Goal: Information Seeking & Learning: Understand process/instructions

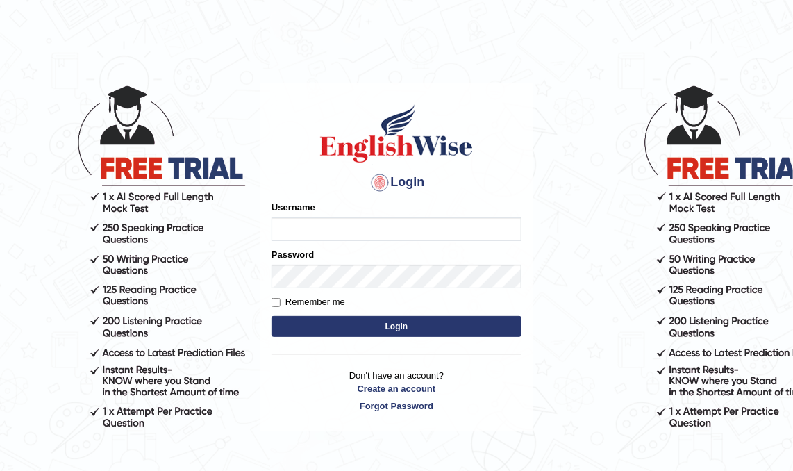
type input "hitesh16"
click at [378, 328] on button "Login" at bounding box center [397, 326] width 250 height 21
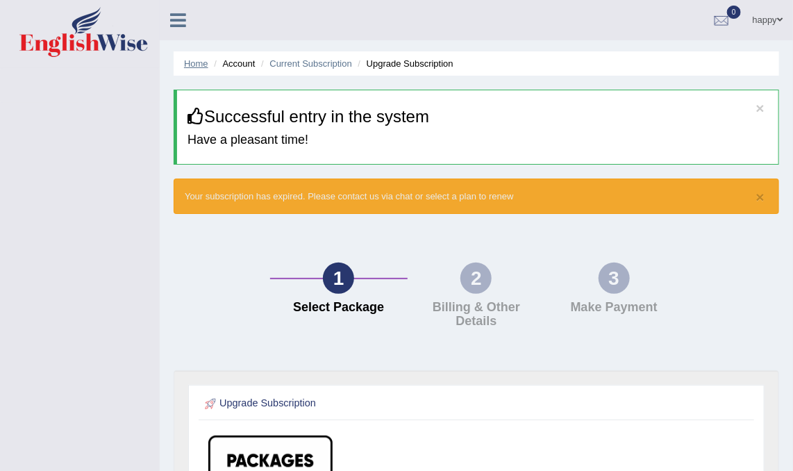
click at [187, 63] on link "Home" at bounding box center [196, 63] width 24 height 10
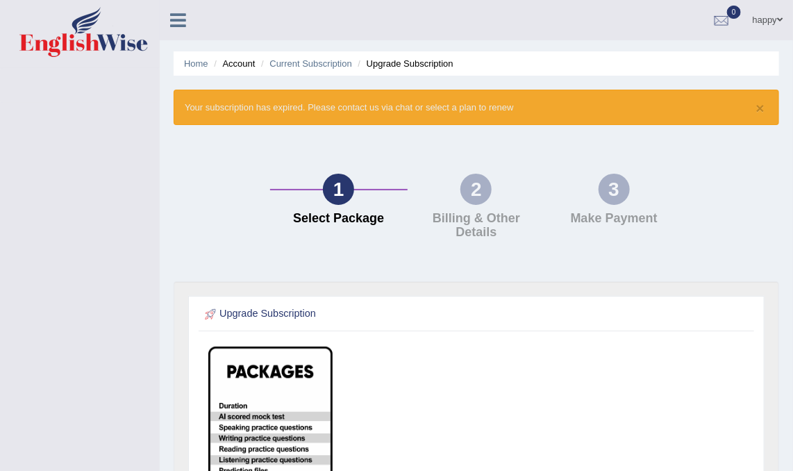
click at [761, 20] on link "happy" at bounding box center [768, 18] width 51 height 36
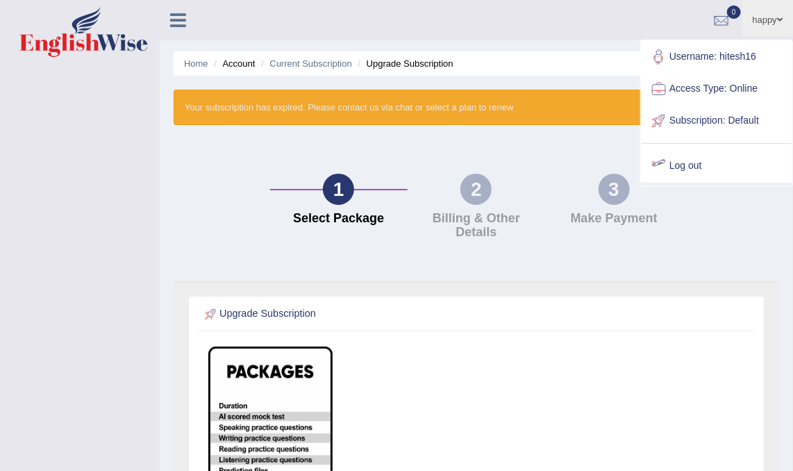
click at [679, 164] on link "Log out" at bounding box center [717, 166] width 150 height 32
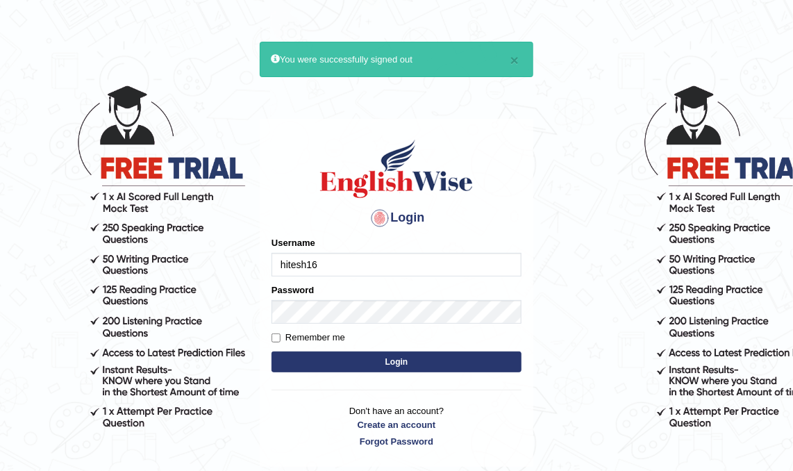
click at [464, 265] on input "hitesh16" at bounding box center [397, 265] width 250 height 24
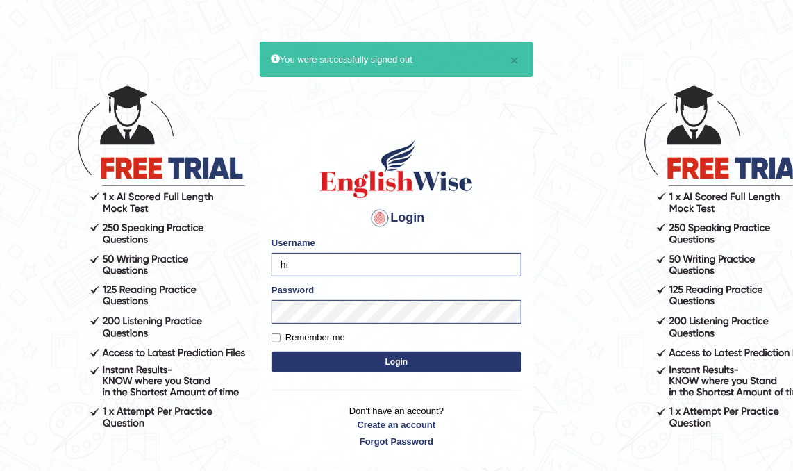
type input "h"
type input "hbehal"
click at [511, 365] on button "Login" at bounding box center [397, 362] width 250 height 21
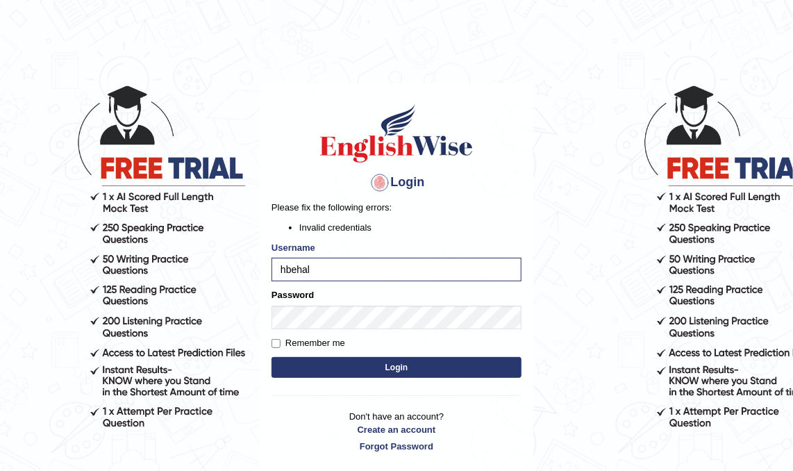
click at [297, 358] on button "Login" at bounding box center [397, 367] width 250 height 21
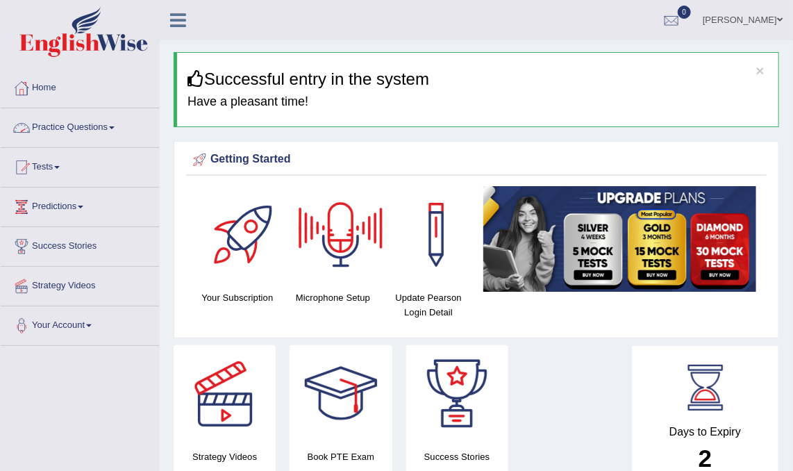
click at [88, 126] on link "Practice Questions" at bounding box center [80, 125] width 158 height 35
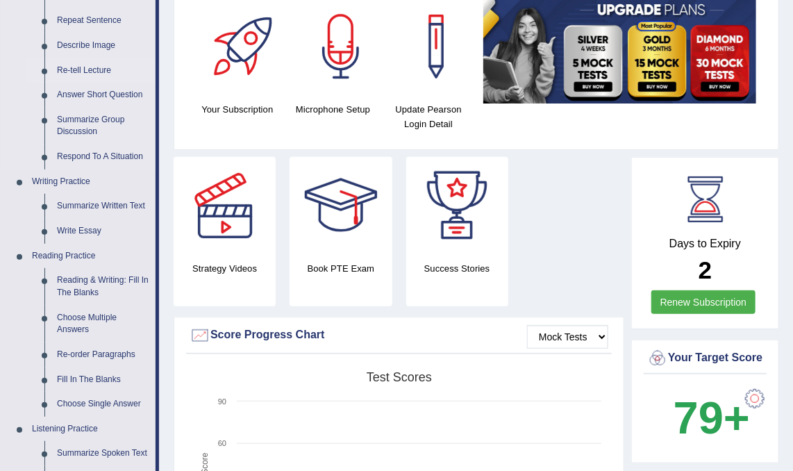
scroll to position [189, 0]
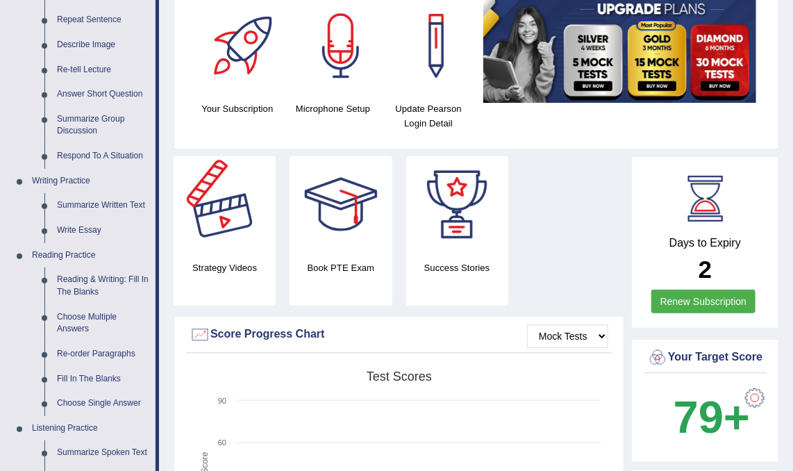
click at [264, 231] on div at bounding box center [224, 204] width 97 height 97
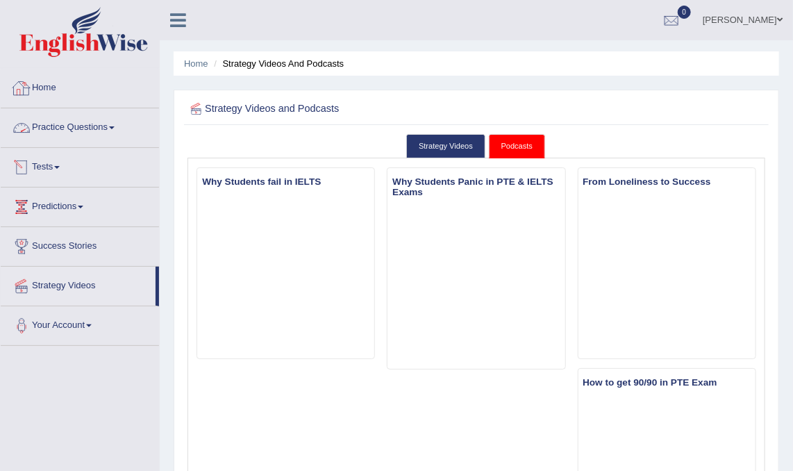
click at [49, 130] on link "Practice Questions" at bounding box center [80, 125] width 158 height 35
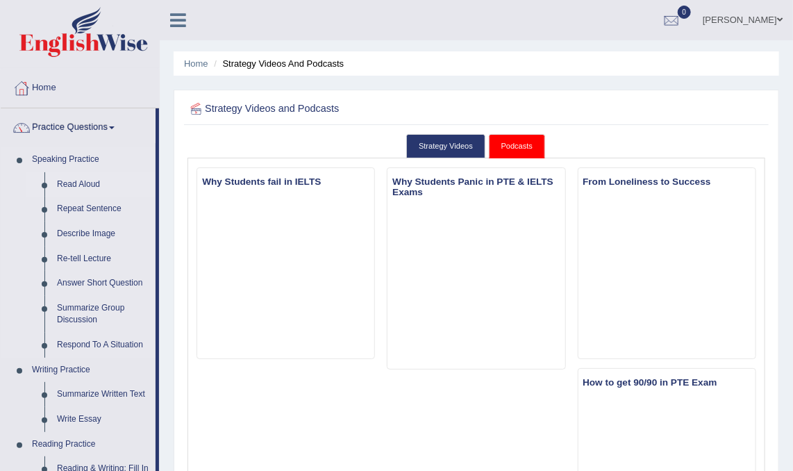
click at [77, 181] on link "Read Aloud" at bounding box center [103, 184] width 105 height 25
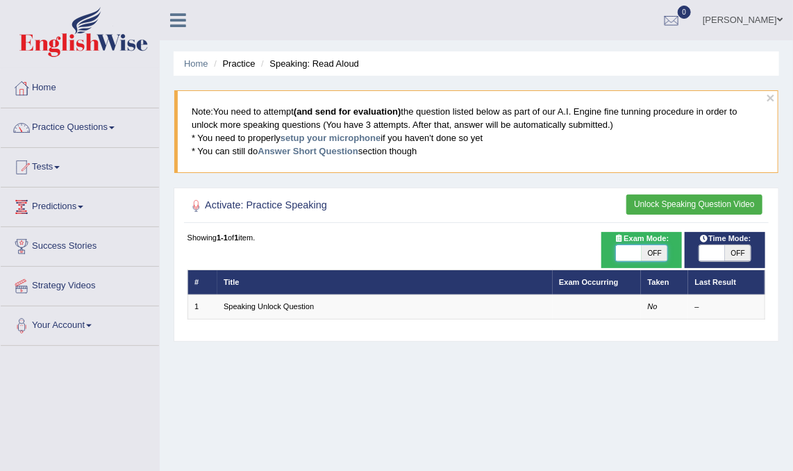
click at [634, 252] on span at bounding box center [629, 253] width 26 height 17
checkbox input "true"
click at [707, 256] on span at bounding box center [713, 253] width 26 height 17
checkbox input "true"
click at [678, 203] on button "Unlock Speaking Question Video" at bounding box center [695, 205] width 136 height 20
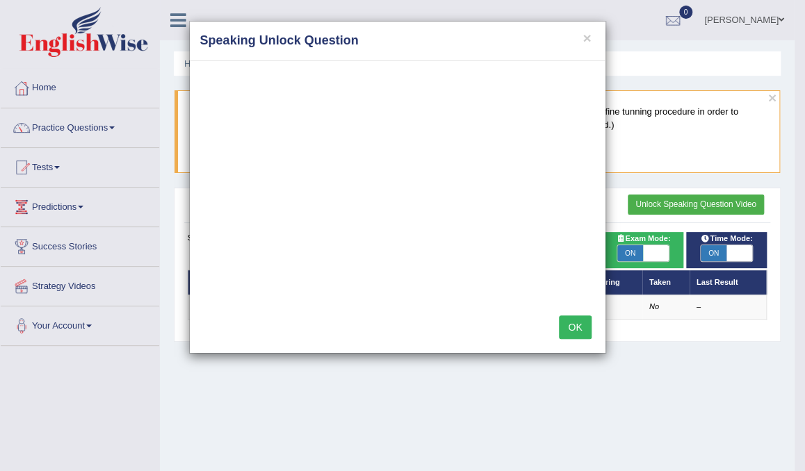
click at [574, 329] on button "OK" at bounding box center [575, 327] width 32 height 24
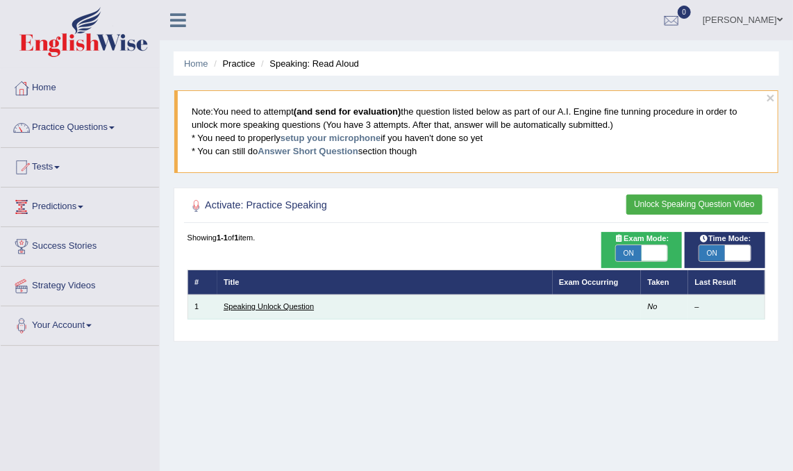
click at [277, 305] on link "Speaking Unlock Question" at bounding box center [269, 306] width 90 height 8
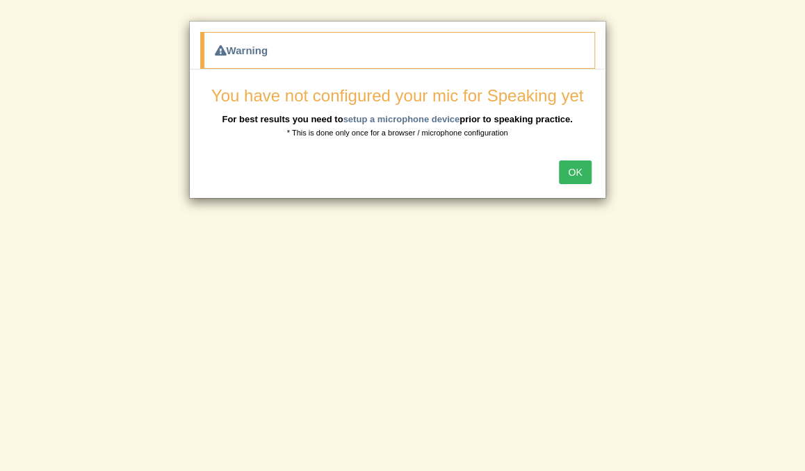
click at [577, 173] on button "OK" at bounding box center [575, 172] width 32 height 24
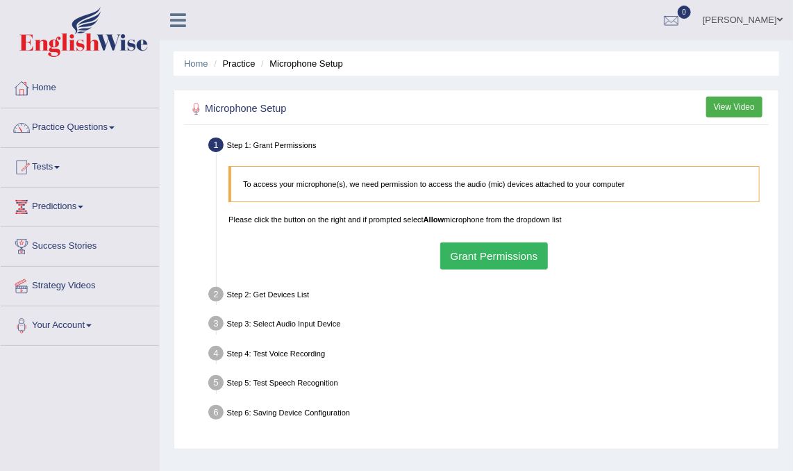
click at [501, 256] on button "Grant Permissions" at bounding box center [494, 255] width 108 height 27
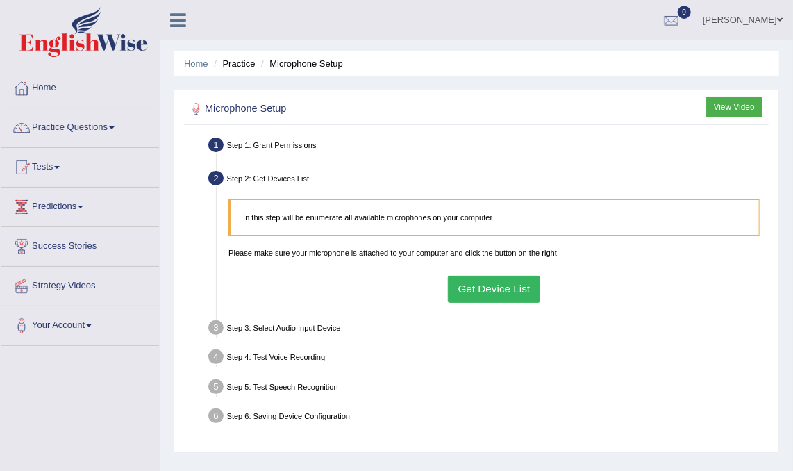
click at [470, 294] on button "Get Device List" at bounding box center [494, 289] width 92 height 27
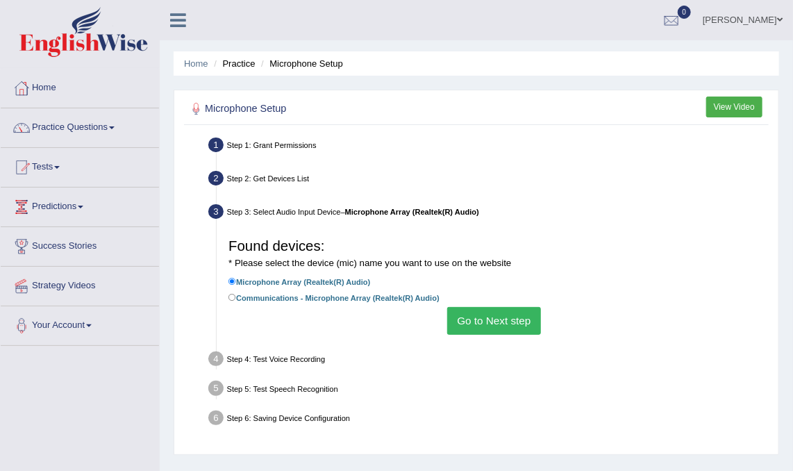
click at [488, 319] on button "Go to Next step" at bounding box center [494, 320] width 94 height 27
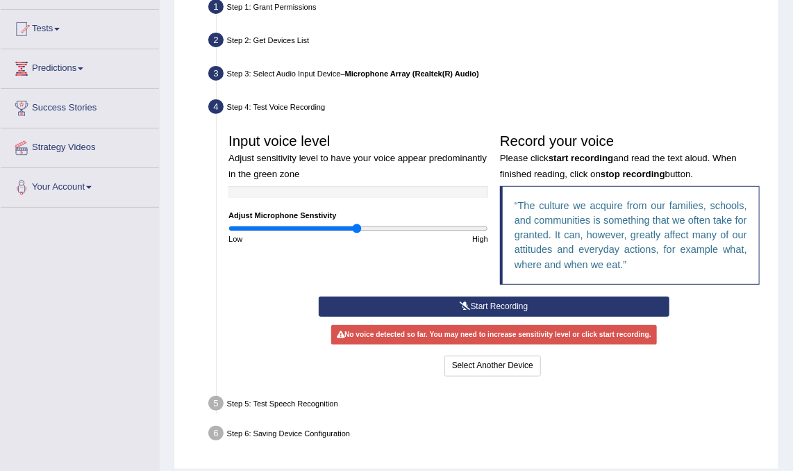
scroll to position [139, 0]
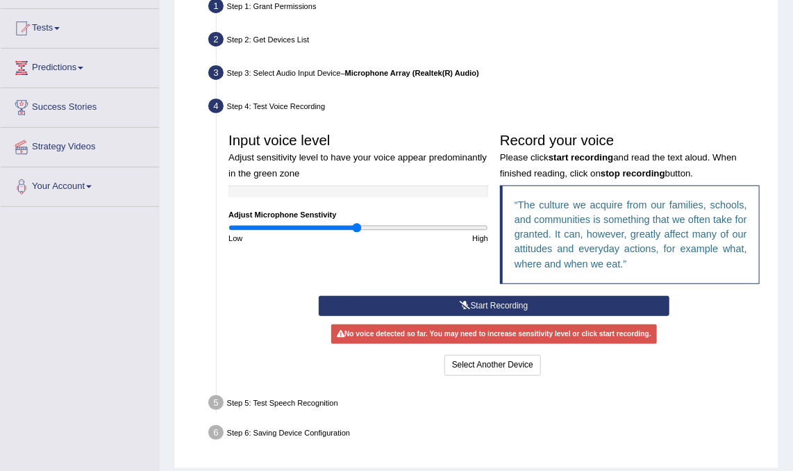
click at [506, 306] on button "Start Recording" at bounding box center [494, 306] width 350 height 20
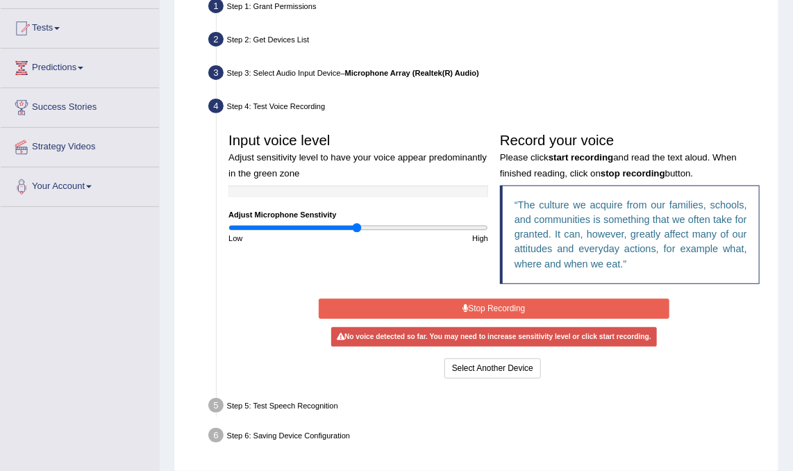
click at [506, 306] on button "Stop Recording" at bounding box center [494, 309] width 350 height 20
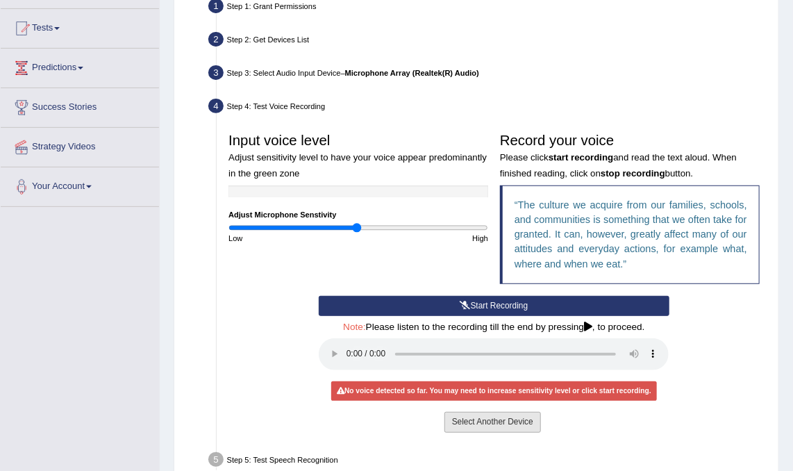
click at [486, 430] on button "Select Another Device" at bounding box center [493, 422] width 97 height 20
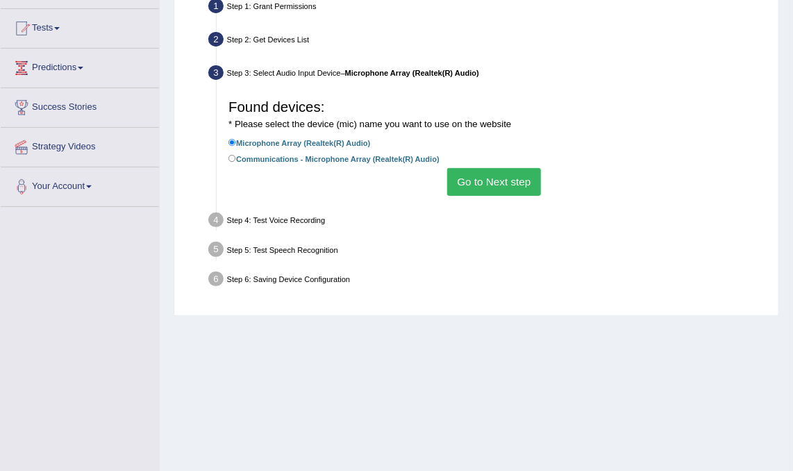
click at [404, 159] on label "Communications - Microphone Array (Realtek(R) Audio)" at bounding box center [334, 158] width 211 height 13
click at [236, 159] on input "Communications - Microphone Array (Realtek(R) Audio)" at bounding box center [233, 159] width 8 height 8
radio input "true"
click at [488, 184] on button "Go to Next step" at bounding box center [494, 181] width 94 height 27
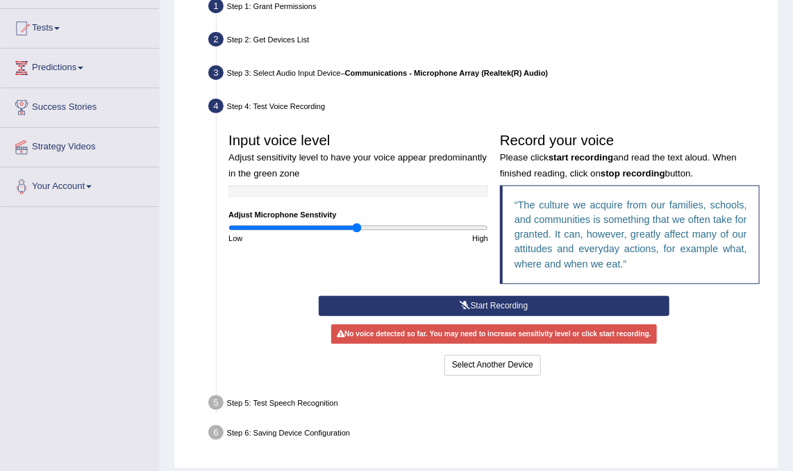
click at [490, 306] on button "Start Recording" at bounding box center [494, 306] width 350 height 20
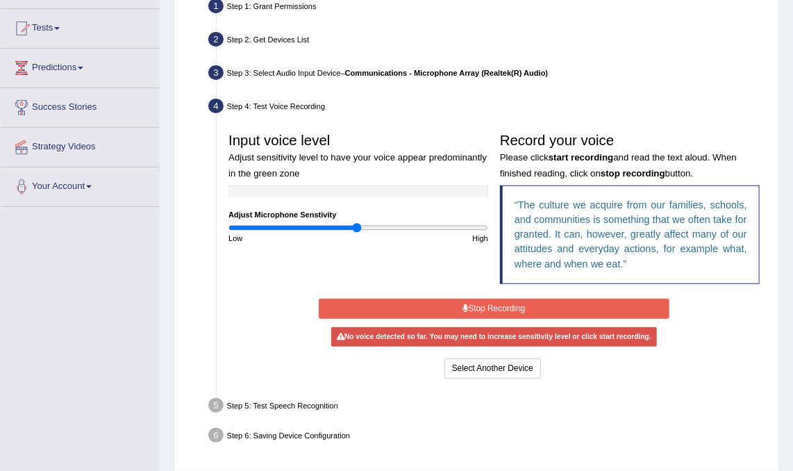
click at [490, 306] on button "Stop Recording" at bounding box center [494, 309] width 350 height 20
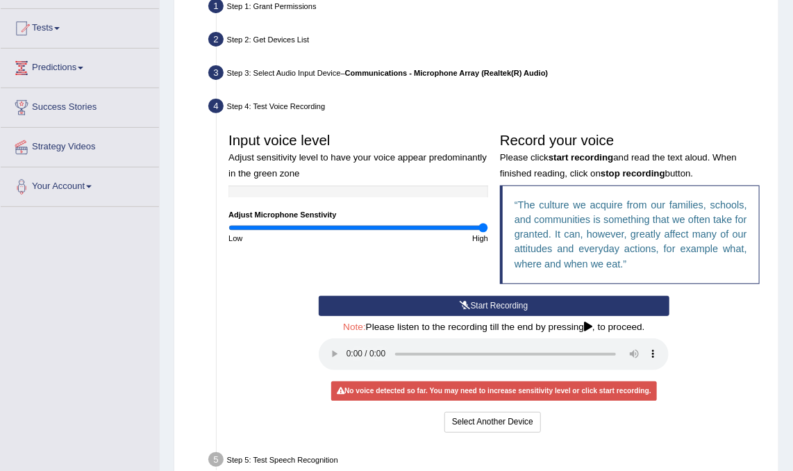
drag, startPoint x: 354, startPoint y: 231, endPoint x: 493, endPoint y: 251, distance: 139.7
type input "2"
click at [488, 233] on input "range" at bounding box center [359, 228] width 260 height 10
click at [478, 392] on div "No voice detected so far. You may need to increase sensitivity level or click s…" at bounding box center [494, 390] width 327 height 19
click at [488, 420] on button "Select Another Device" at bounding box center [493, 422] width 97 height 20
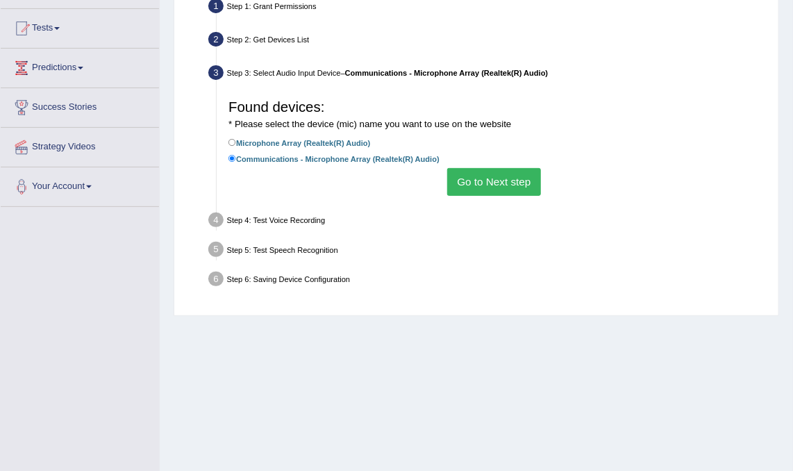
click at [338, 146] on label "Microphone Array (Realtek(R) Audio)" at bounding box center [300, 142] width 142 height 13
click at [236, 146] on input "Microphone Array (Realtek(R) Audio)" at bounding box center [233, 143] width 8 height 8
radio input "true"
click at [491, 184] on button "Go to Next step" at bounding box center [494, 181] width 94 height 27
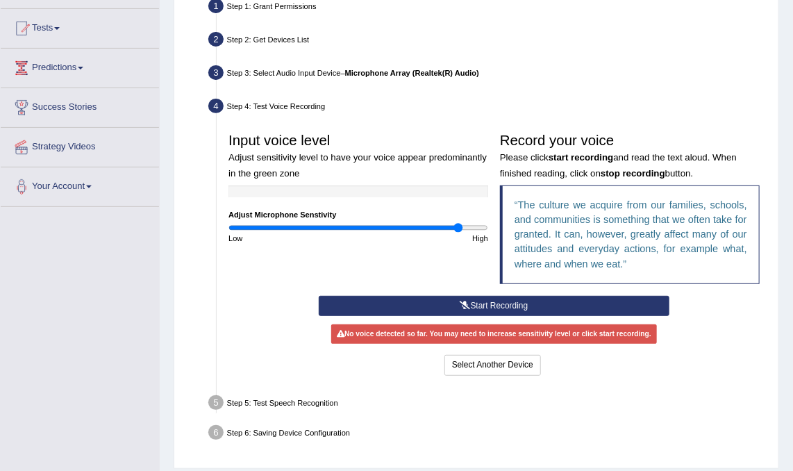
click at [458, 228] on input "range" at bounding box center [359, 228] width 260 height 10
click at [469, 304] on icon at bounding box center [466, 306] width 10 height 8
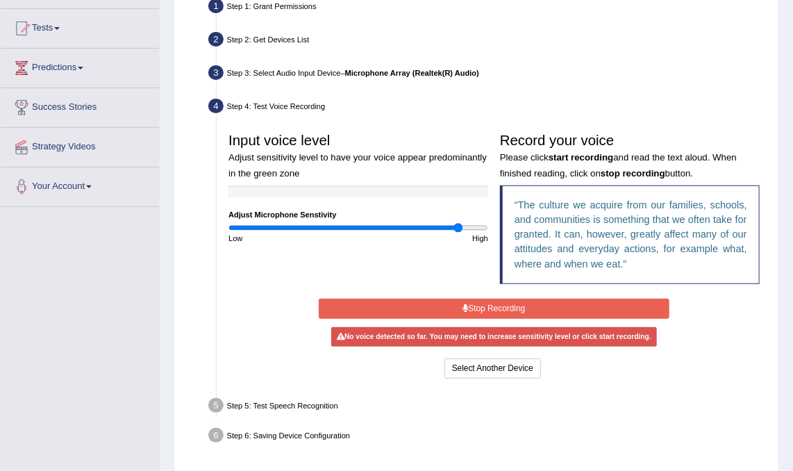
click at [469, 304] on button "Stop Recording" at bounding box center [494, 309] width 350 height 20
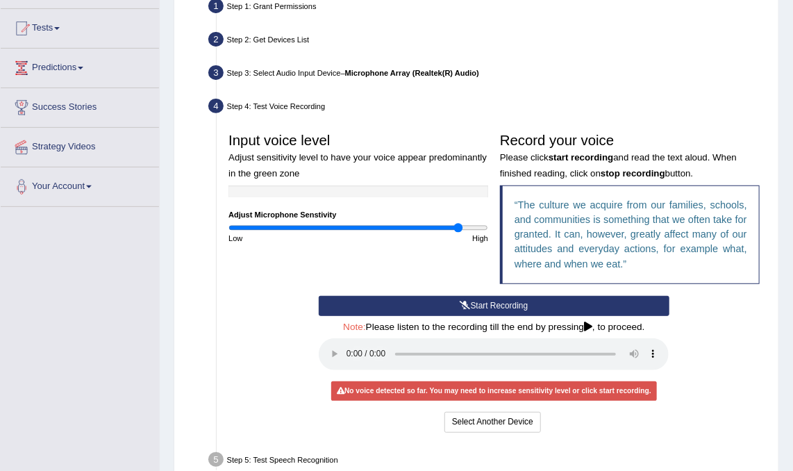
click at [712, 358] on div "Start Recording Stop Recording Note: Please listen to the recording till the en…" at bounding box center [494, 366] width 543 height 140
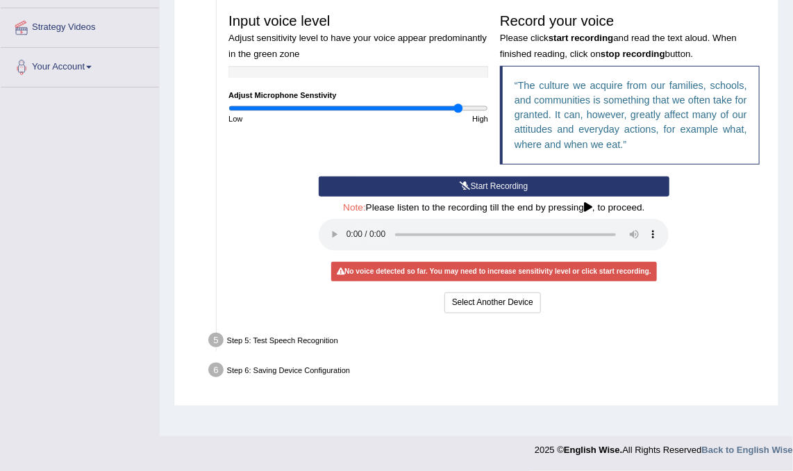
scroll to position [258, 0]
click at [292, 338] on div "Step 5: Test Speech Recognition" at bounding box center [489, 342] width 570 height 26
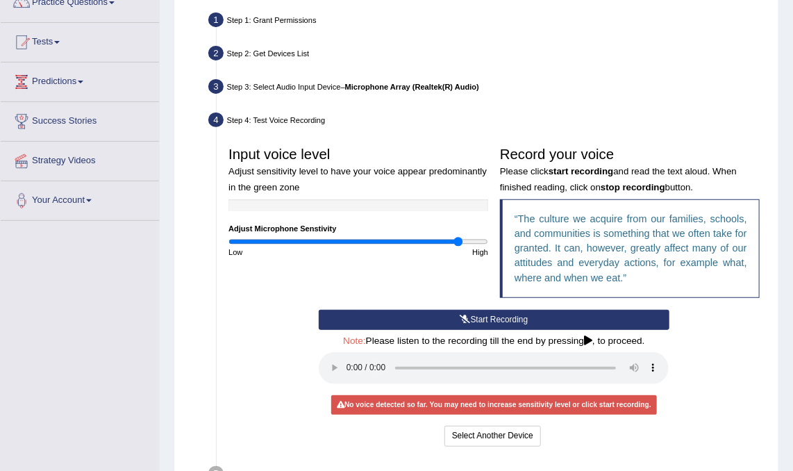
scroll to position [125, 0]
click at [272, 240] on input "range" at bounding box center [359, 242] width 260 height 10
click at [491, 324] on button "Start Recording" at bounding box center [494, 320] width 350 height 20
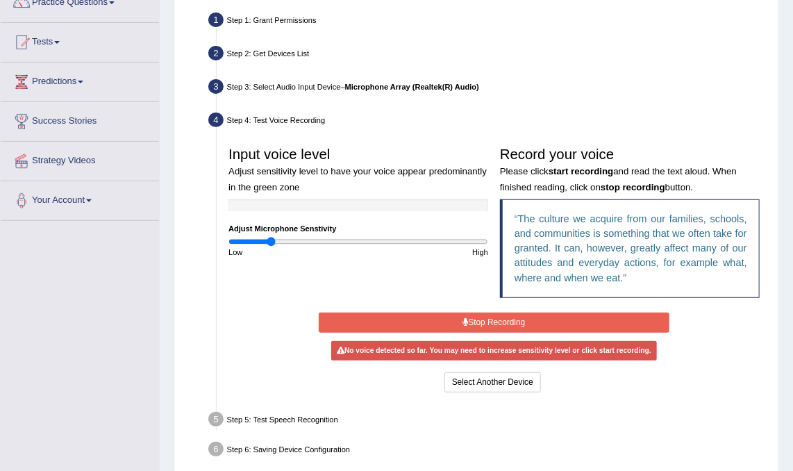
click at [491, 324] on button "Stop Recording" at bounding box center [494, 323] width 350 height 20
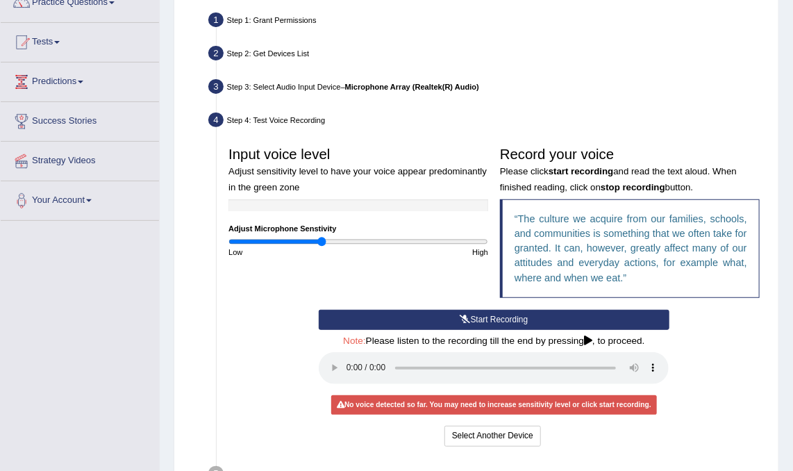
click at [322, 245] on input "range" at bounding box center [359, 242] width 260 height 10
type input "0.94"
click at [350, 240] on input "range" at bounding box center [359, 242] width 260 height 10
click at [495, 329] on button "Start Recording" at bounding box center [494, 320] width 350 height 20
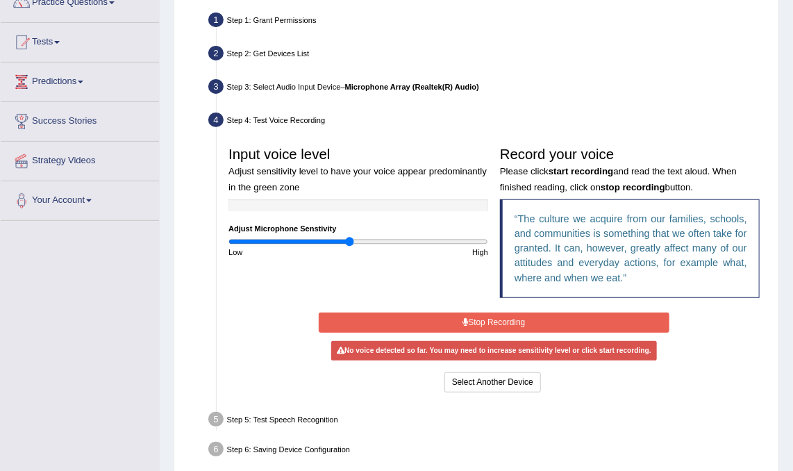
click at [495, 329] on button "Stop Recording" at bounding box center [494, 323] width 350 height 20
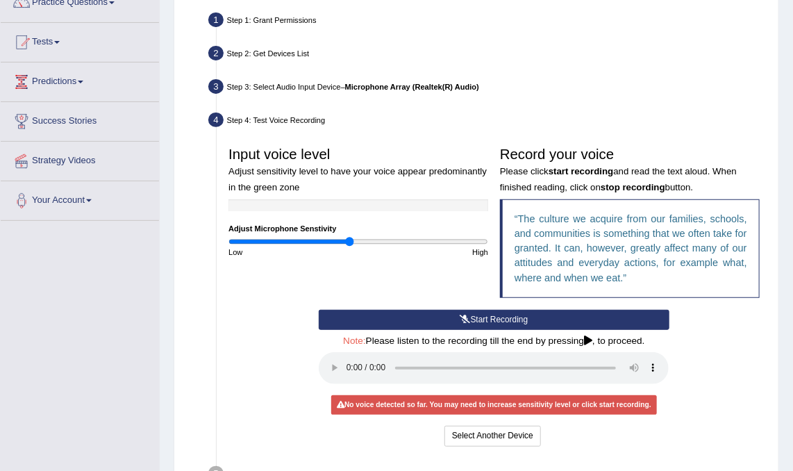
click at [475, 324] on button "Start Recording" at bounding box center [494, 320] width 350 height 20
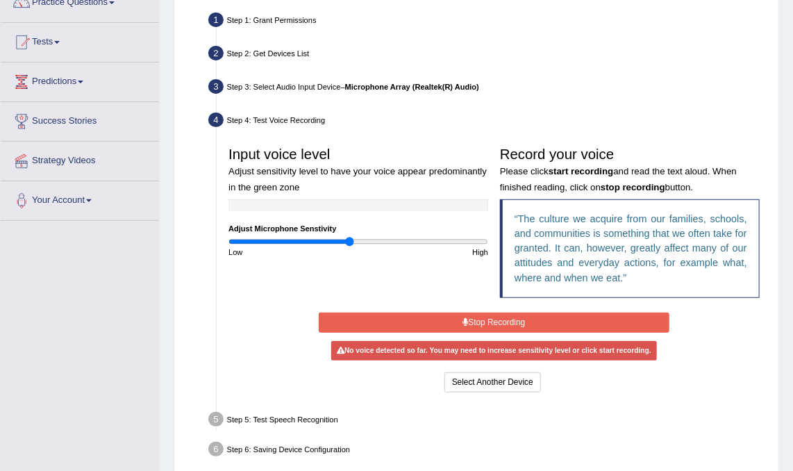
click at [509, 318] on button "Stop Recording" at bounding box center [494, 323] width 350 height 20
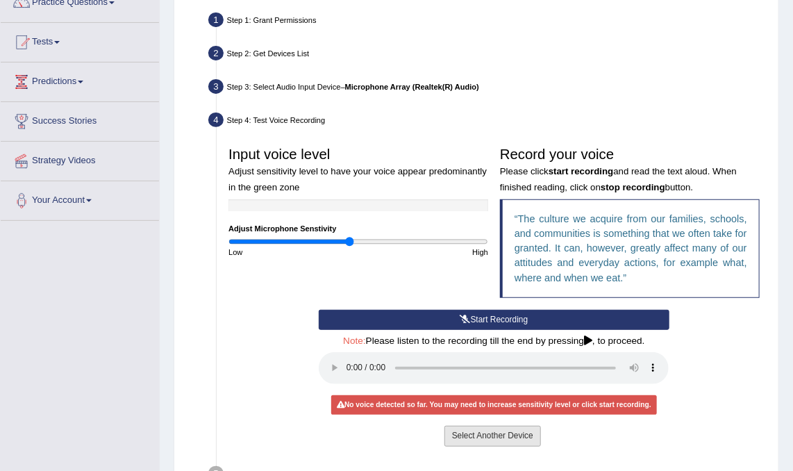
click at [484, 429] on button "Select Another Device" at bounding box center [493, 436] width 97 height 20
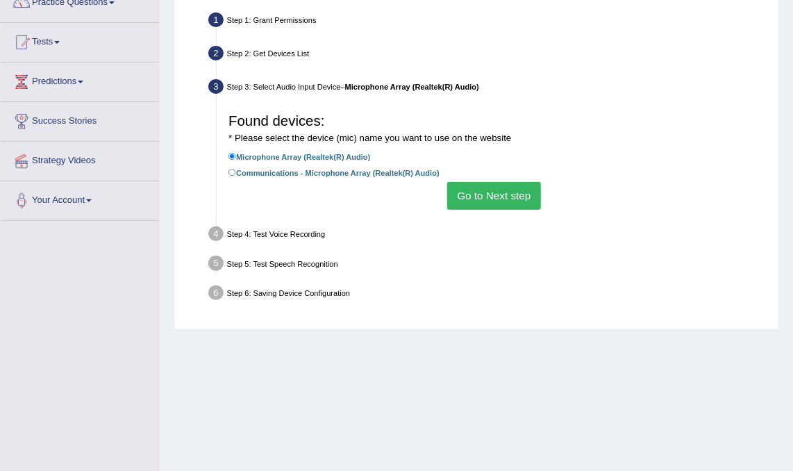
click at [368, 178] on label "Communications - Microphone Array (Realtek(R) Audio)" at bounding box center [334, 172] width 211 height 13
click at [236, 176] on input "Communications - Microphone Array (Realtek(R) Audio)" at bounding box center [233, 173] width 8 height 8
radio input "true"
click at [493, 204] on button "Go to Next step" at bounding box center [494, 195] width 94 height 27
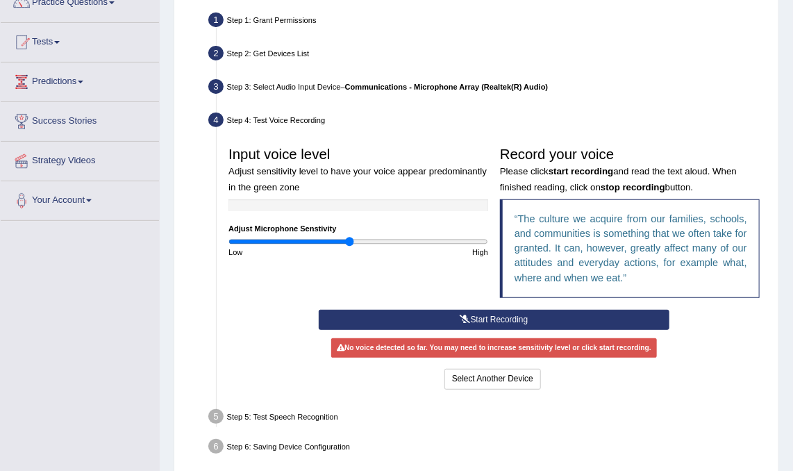
click at [506, 315] on button "Start Recording" at bounding box center [494, 320] width 350 height 20
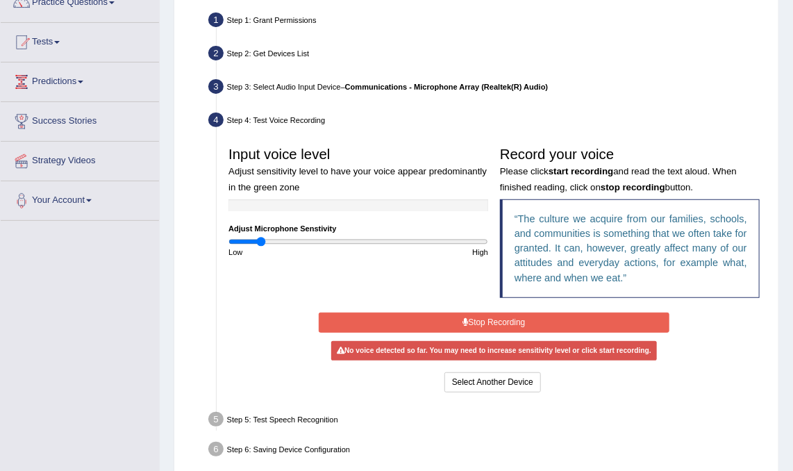
click at [261, 240] on input "range" at bounding box center [359, 242] width 260 height 10
click at [329, 245] on input "range" at bounding box center [359, 242] width 260 height 10
click at [375, 247] on div "High" at bounding box center [426, 252] width 135 height 11
click at [401, 240] on input "range" at bounding box center [359, 242] width 260 height 10
click at [441, 237] on input "range" at bounding box center [359, 242] width 260 height 10
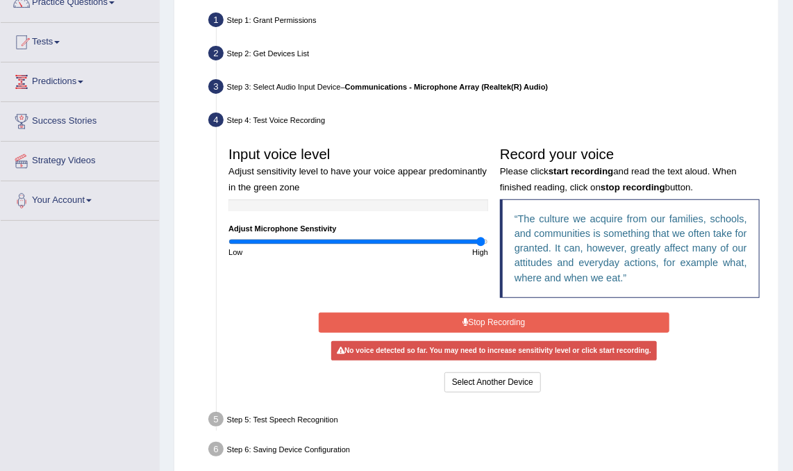
type input "1.98"
click at [481, 240] on input "range" at bounding box center [359, 242] width 260 height 10
click at [525, 352] on div "No voice detected so far. You may need to increase sensitivity level or click s…" at bounding box center [494, 350] width 327 height 19
click at [511, 315] on button "Stop Recording" at bounding box center [494, 323] width 350 height 20
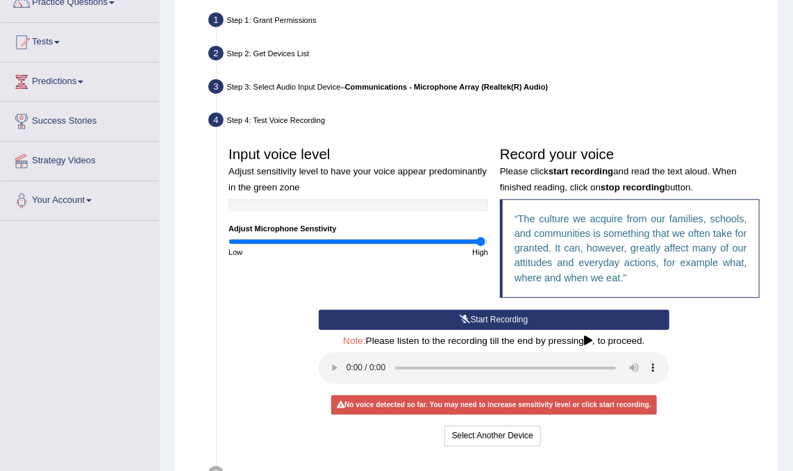
click at [481, 312] on button "Start Recording" at bounding box center [494, 320] width 350 height 20
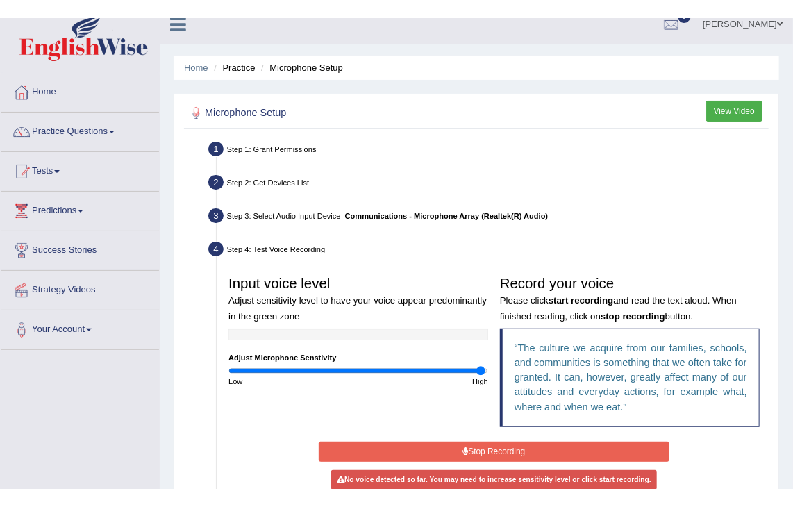
scroll to position [0, 0]
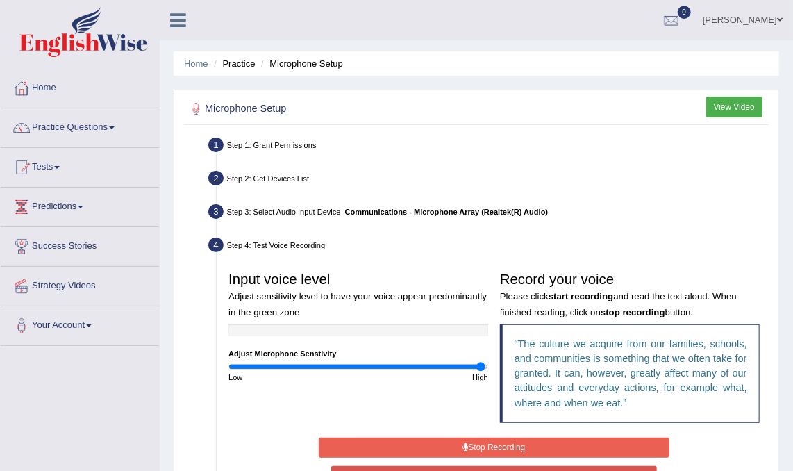
click at [729, 103] on button "View Video" at bounding box center [735, 107] width 56 height 20
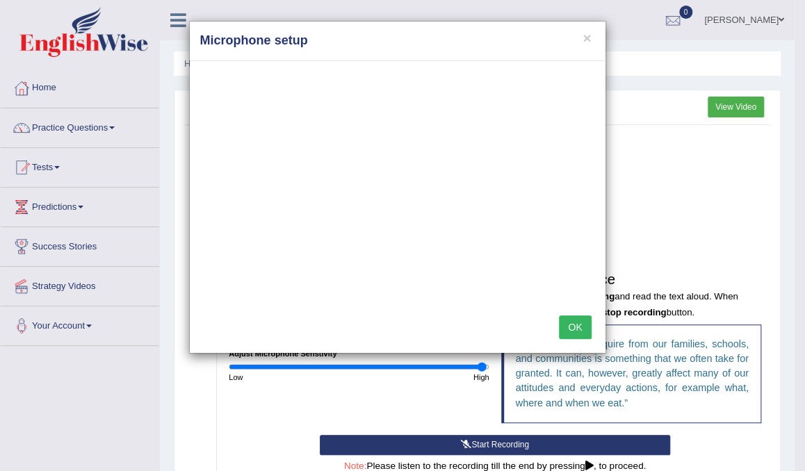
click at [581, 327] on button "OK" at bounding box center [575, 327] width 32 height 24
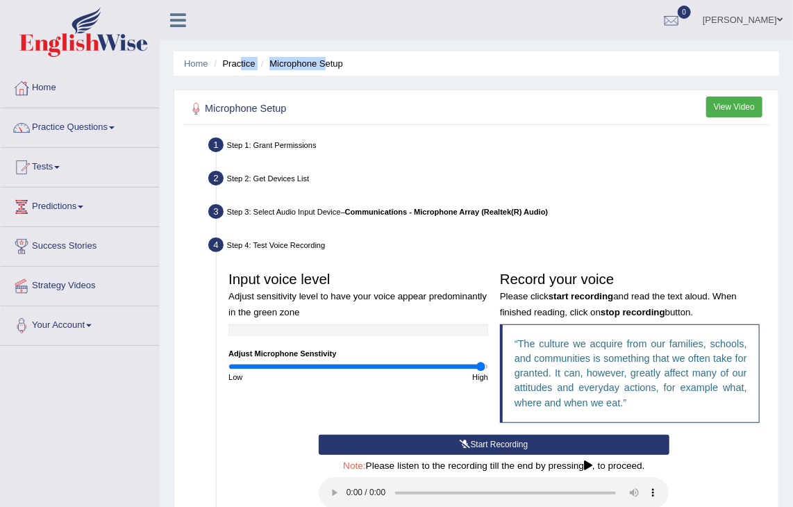
drag, startPoint x: 240, startPoint y: 65, endPoint x: 327, endPoint y: 65, distance: 87.5
click at [327, 65] on ul "Home Practice Microphone Setup" at bounding box center [477, 63] width 606 height 24
click at [327, 65] on li "Microphone Setup" at bounding box center [300, 63] width 85 height 13
click at [197, 64] on link "Home" at bounding box center [196, 63] width 24 height 10
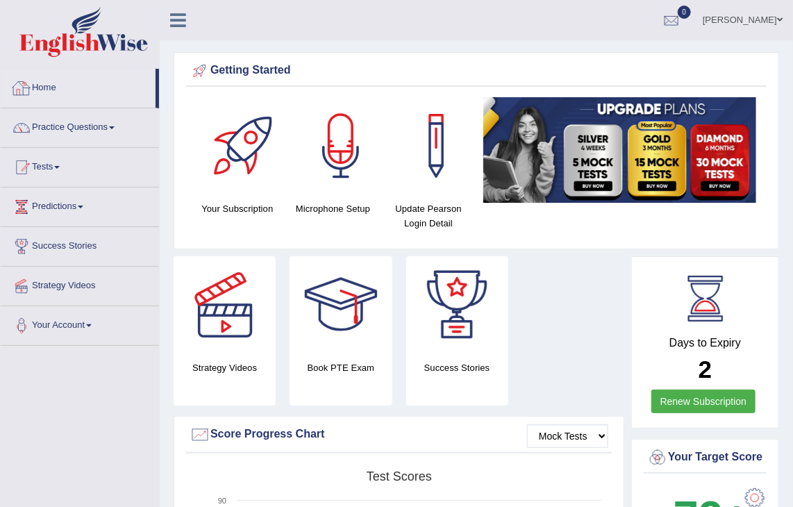
click at [67, 127] on link "Practice Questions" at bounding box center [80, 125] width 158 height 35
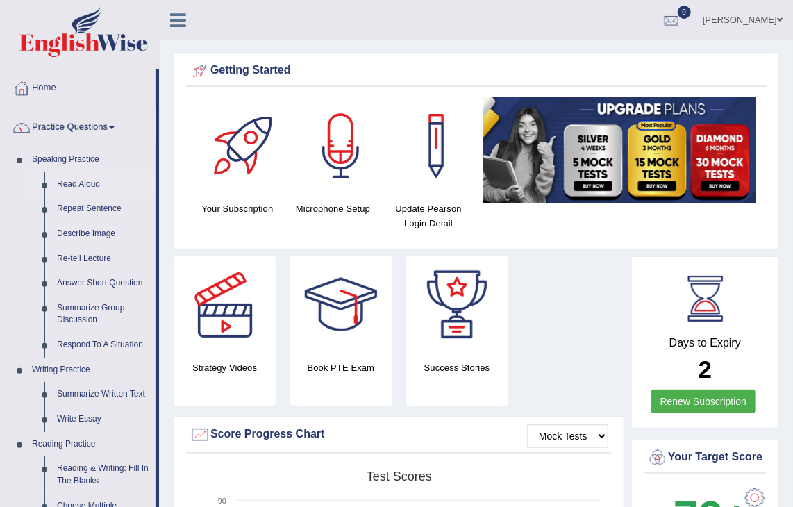
click at [85, 182] on link "Read Aloud" at bounding box center [103, 184] width 105 height 25
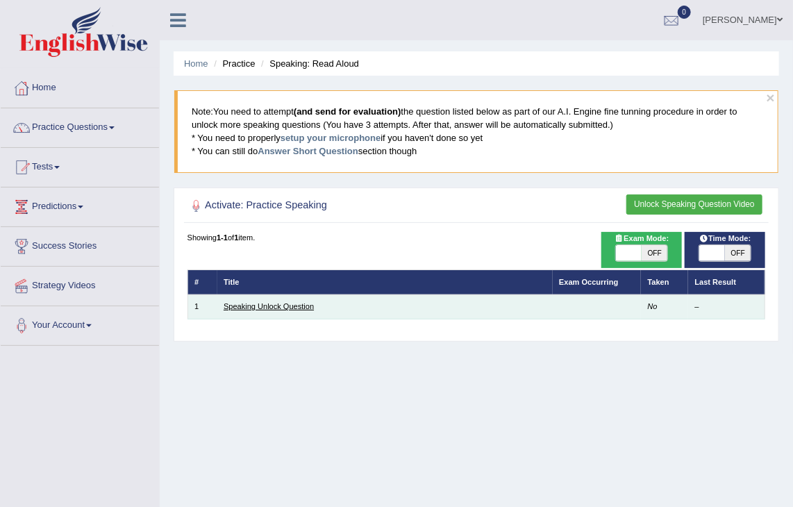
click at [276, 303] on link "Speaking Unlock Question" at bounding box center [269, 306] width 90 height 8
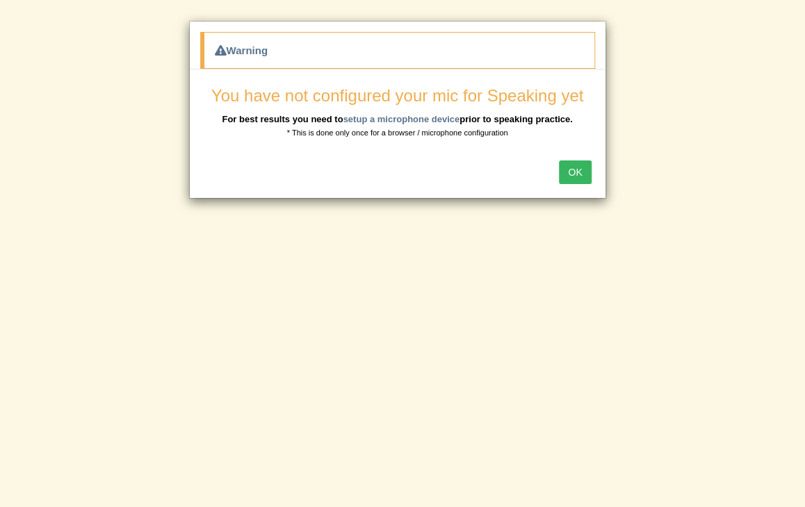
click at [586, 165] on button "OK" at bounding box center [575, 172] width 32 height 24
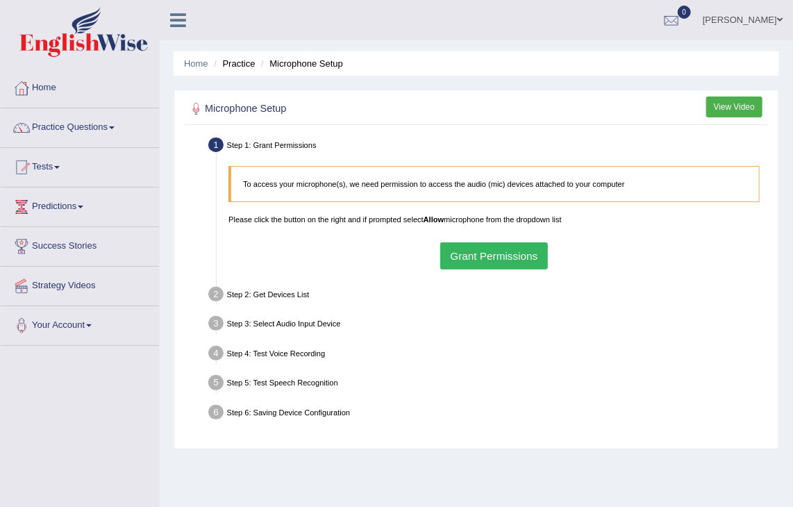
click at [484, 251] on button "Grant Permissions" at bounding box center [494, 255] width 108 height 27
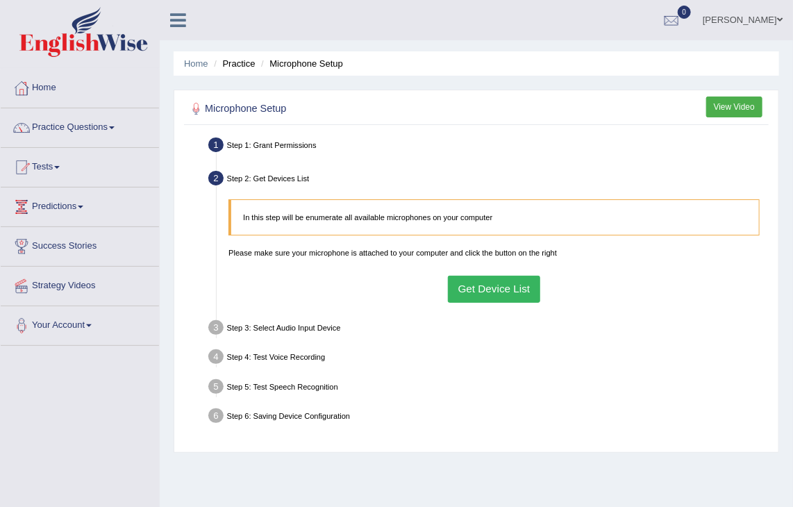
click at [497, 295] on button "Get Device List" at bounding box center [494, 289] width 92 height 27
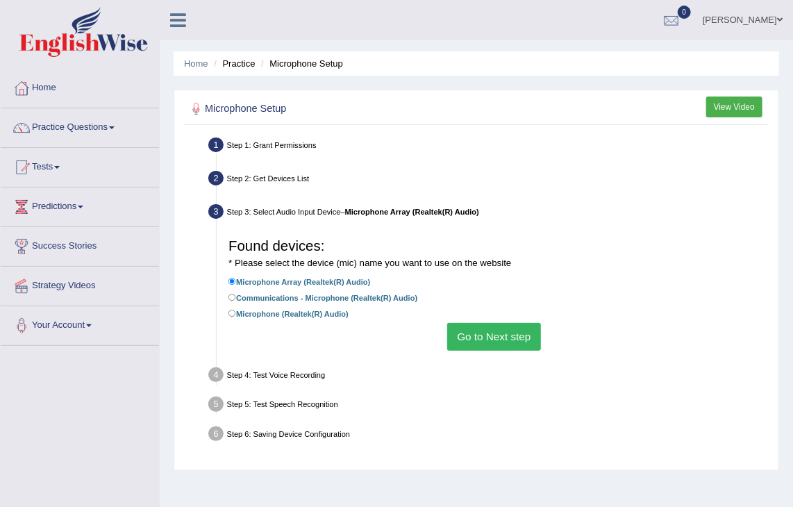
click at [331, 320] on li "Microphone (Realtek(R) Audio)" at bounding box center [495, 315] width 532 height 16
click at [320, 316] on label "Microphone (Realtek(R) Audio)" at bounding box center [289, 313] width 120 height 13
click at [236, 316] on input "Microphone (Realtek(R) Audio)" at bounding box center [233, 314] width 8 height 8
radio input "true"
click at [489, 334] on button "Go to Next step" at bounding box center [494, 336] width 94 height 27
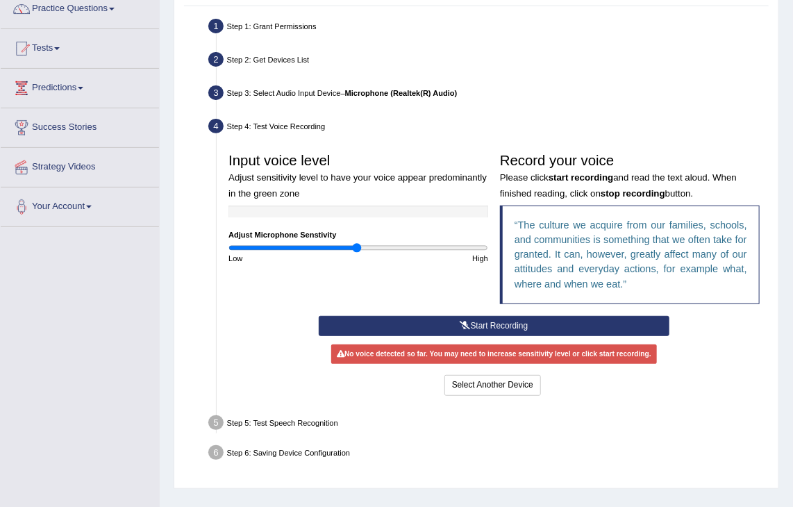
scroll to position [124, 0]
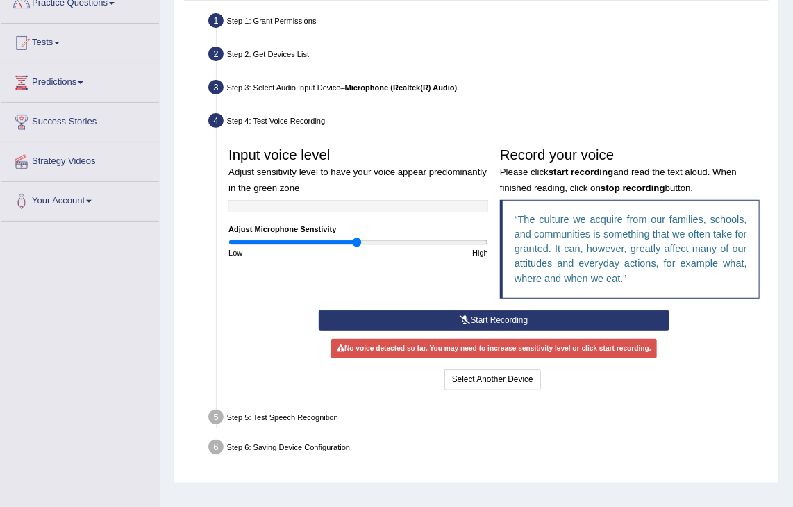
click at [480, 317] on button "Start Recording" at bounding box center [494, 321] width 350 height 20
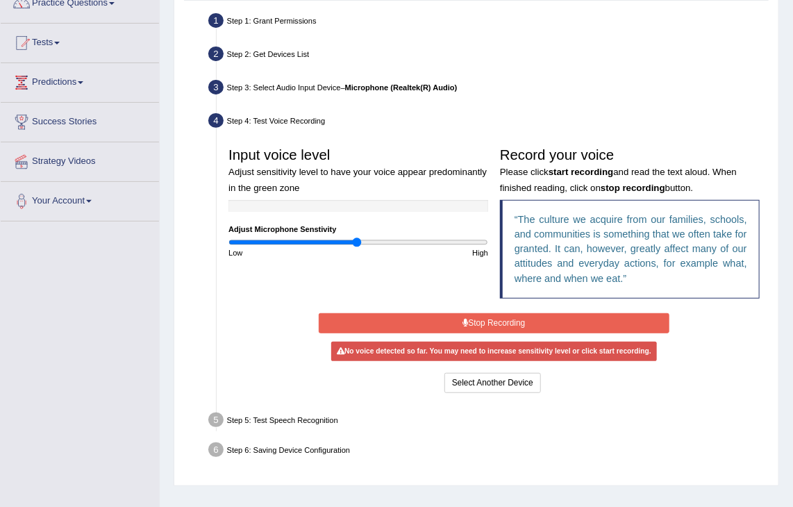
click at [480, 317] on button "Stop Recording" at bounding box center [494, 323] width 350 height 20
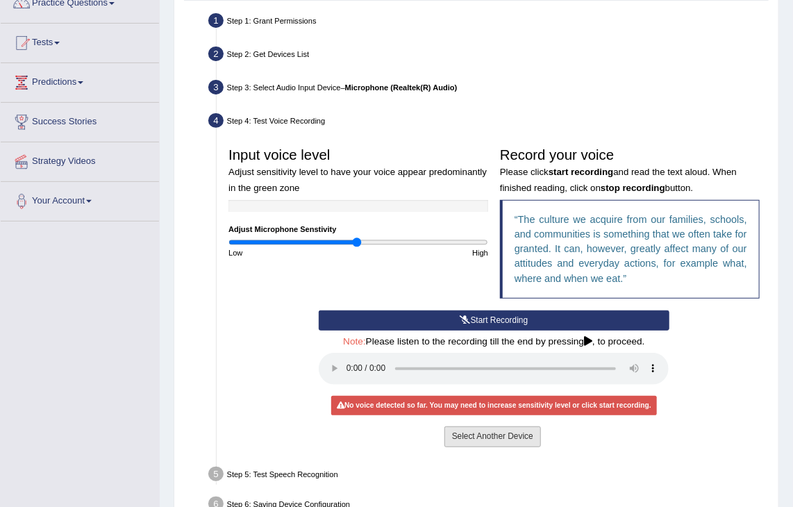
click at [495, 436] on button "Select Another Device" at bounding box center [493, 437] width 97 height 20
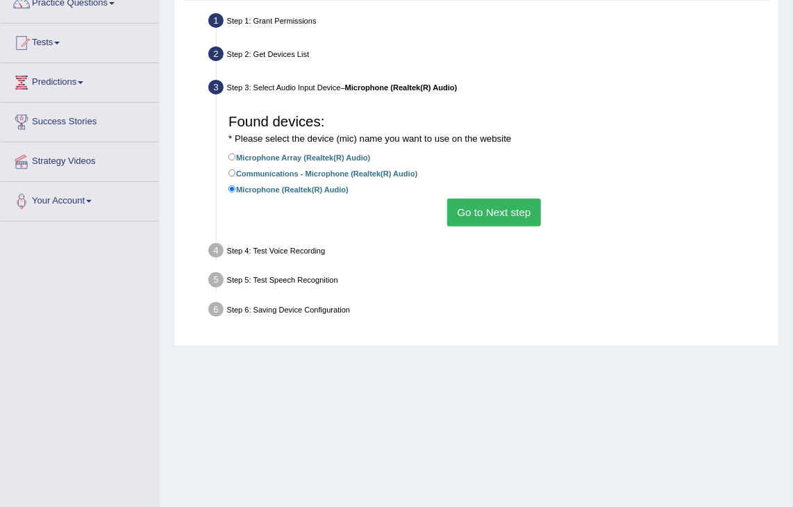
click at [354, 155] on label "Microphone Array (Realtek(R) Audio)" at bounding box center [300, 157] width 142 height 13
click at [236, 155] on input "Microphone Array (Realtek(R) Audio)" at bounding box center [233, 158] width 8 height 8
radio input "true"
click at [493, 215] on button "Go to Next step" at bounding box center [494, 212] width 94 height 27
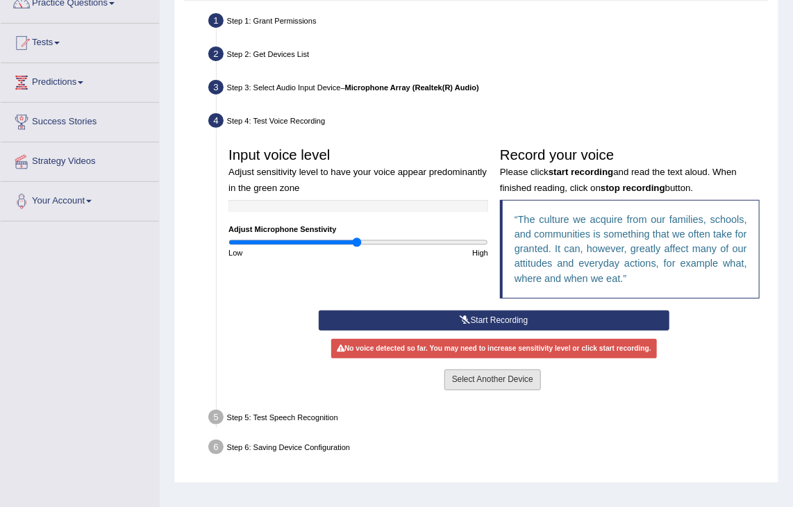
click at [502, 377] on button "Select Another Device" at bounding box center [493, 380] width 97 height 20
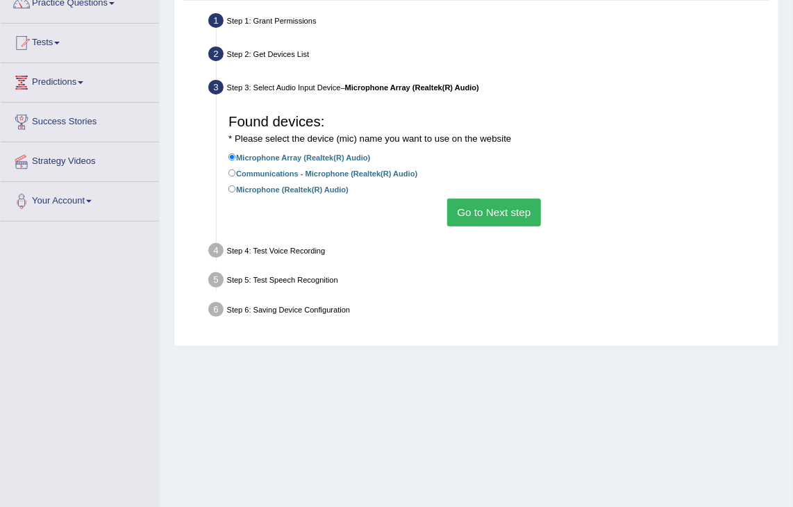
click at [382, 176] on label "Communications - Microphone (Realtek(R) Audio)" at bounding box center [323, 173] width 189 height 13
click at [236, 176] on input "Communications - Microphone (Realtek(R) Audio)" at bounding box center [233, 174] width 8 height 8
radio input "true"
click at [488, 204] on button "Go to Next step" at bounding box center [494, 212] width 94 height 27
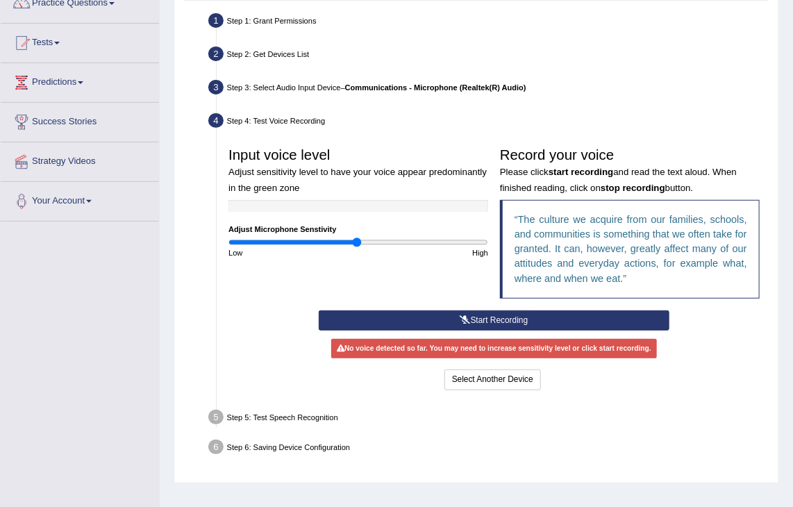
click at [512, 313] on button "Start Recording" at bounding box center [494, 321] width 350 height 20
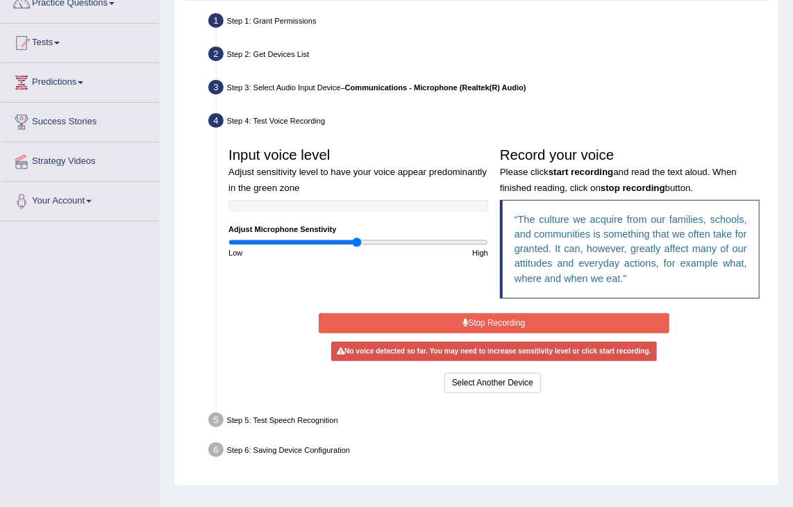
click at [512, 313] on button "Stop Recording" at bounding box center [494, 323] width 350 height 20
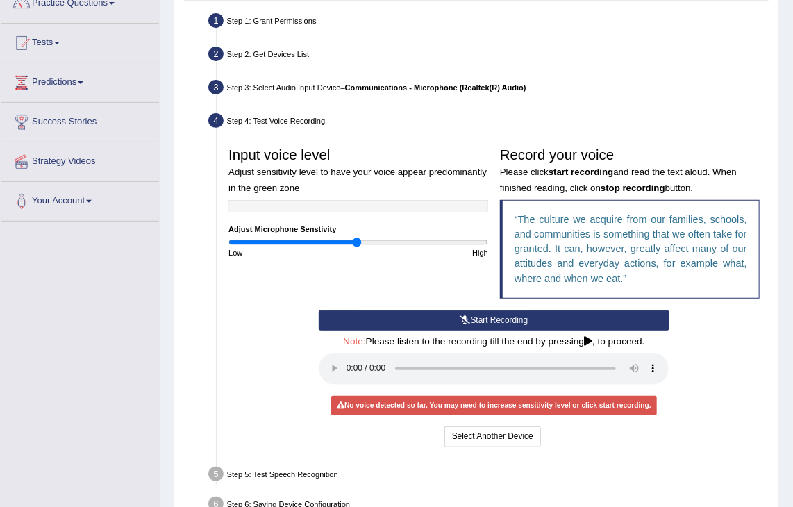
scroll to position [0, 0]
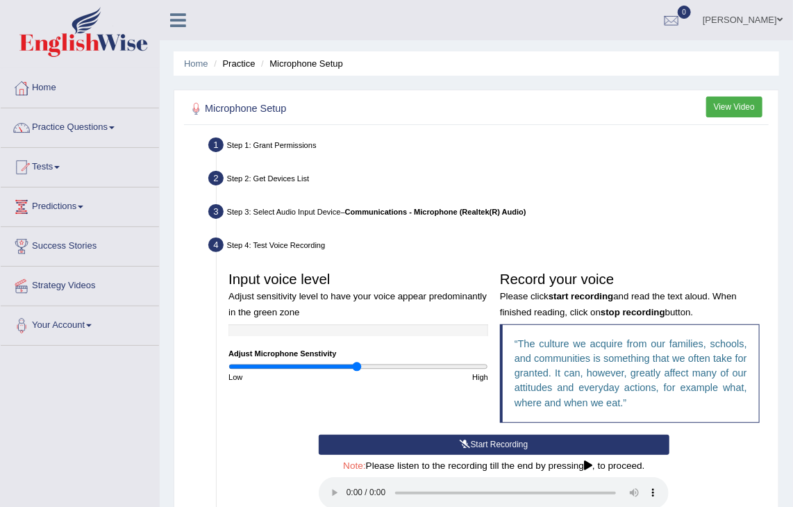
click at [715, 104] on button "View Video" at bounding box center [735, 107] width 56 height 20
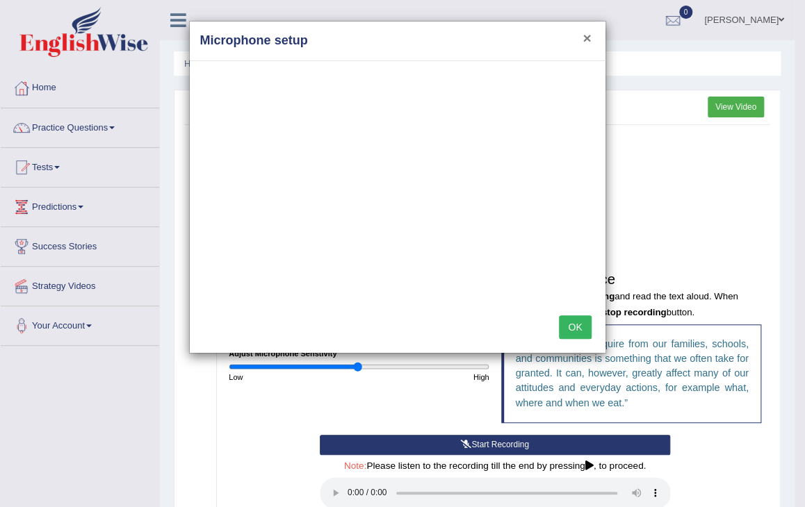
click at [590, 40] on button "×" at bounding box center [586, 38] width 8 height 15
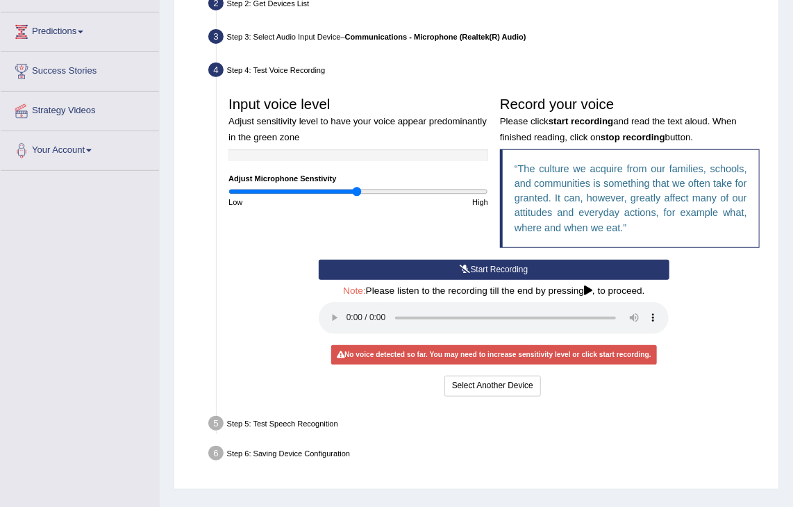
scroll to position [174, 0]
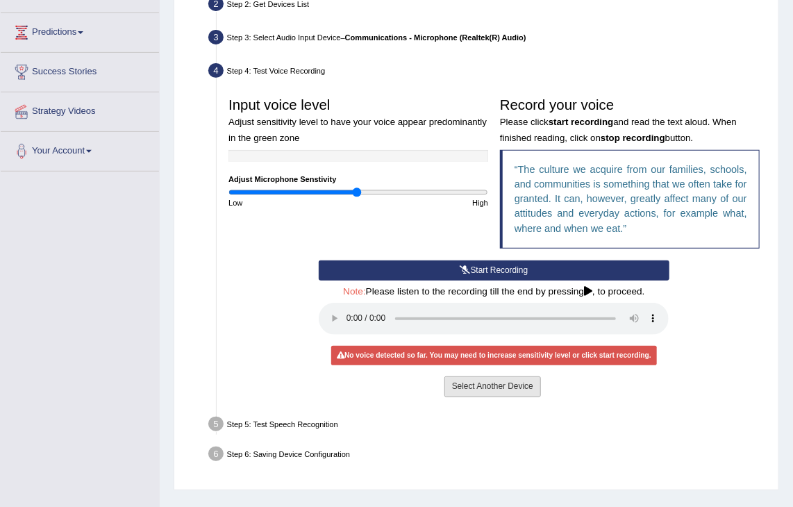
drag, startPoint x: 515, startPoint y: 398, endPoint x: 520, endPoint y: 388, distance: 11.8
click at [520, 388] on div "Select Another Device Voice is ok. Go to Next step" at bounding box center [494, 388] width 350 height 23
click at [520, 388] on button "Select Another Device" at bounding box center [493, 387] width 97 height 20
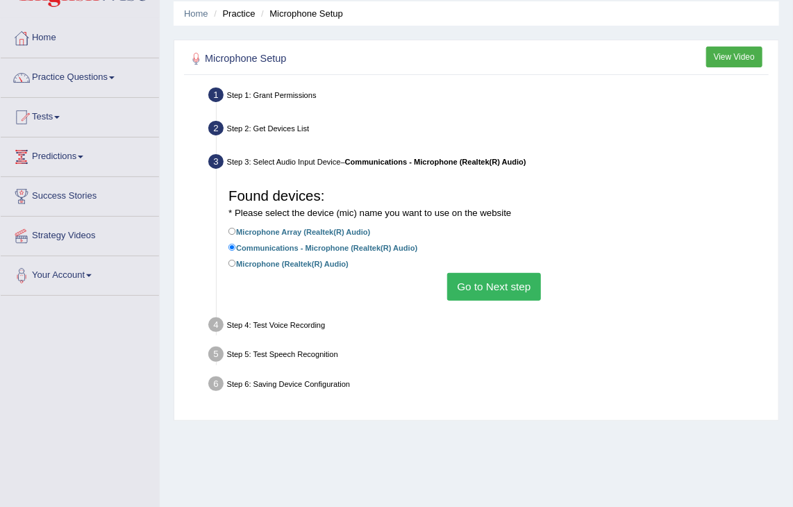
scroll to position [0, 0]
